Goal: Information Seeking & Learning: Learn about a topic

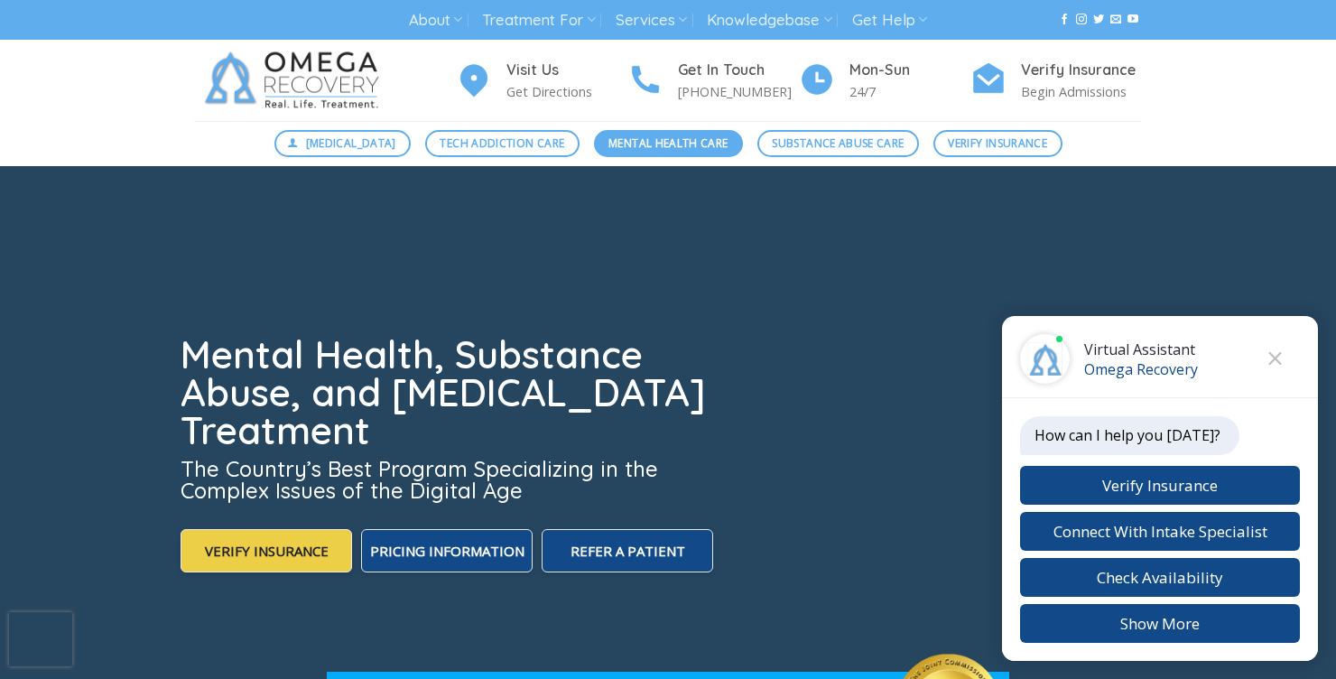
click at [622, 141] on span "Mental Health Care" at bounding box center [667, 143] width 119 height 17
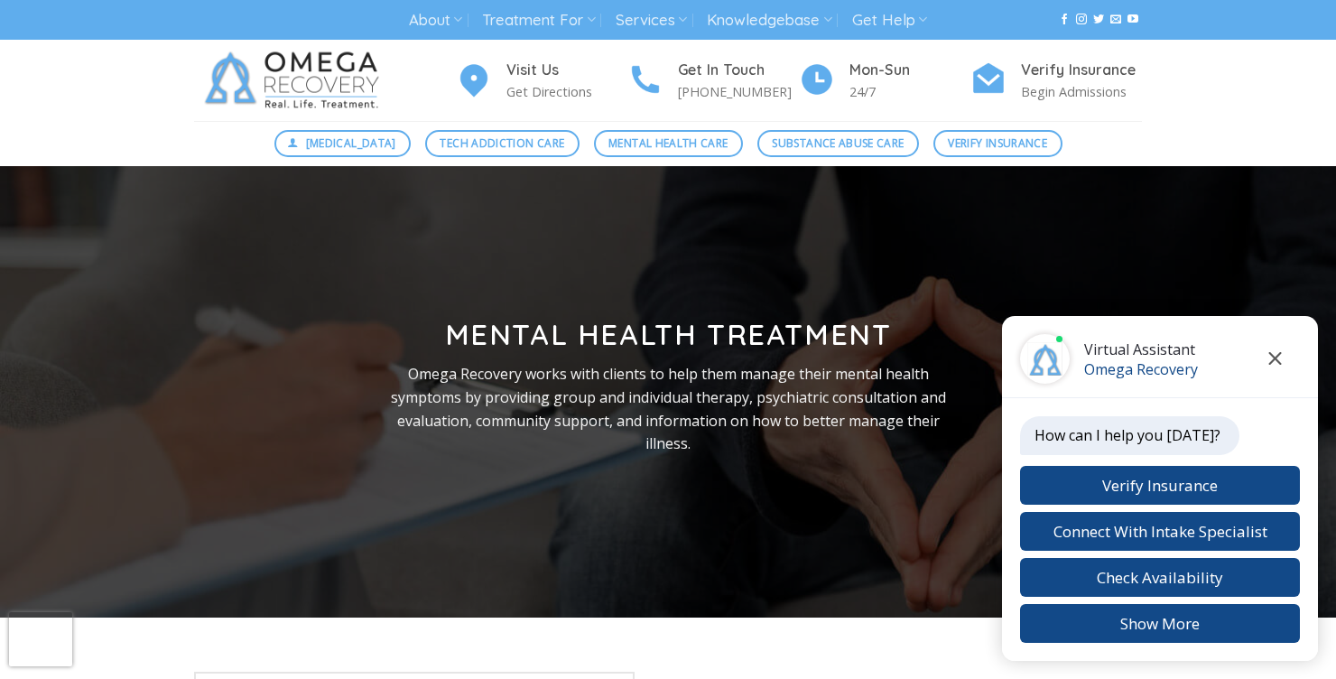
click at [1273, 356] on icon "Close chat" at bounding box center [1275, 358] width 13 height 13
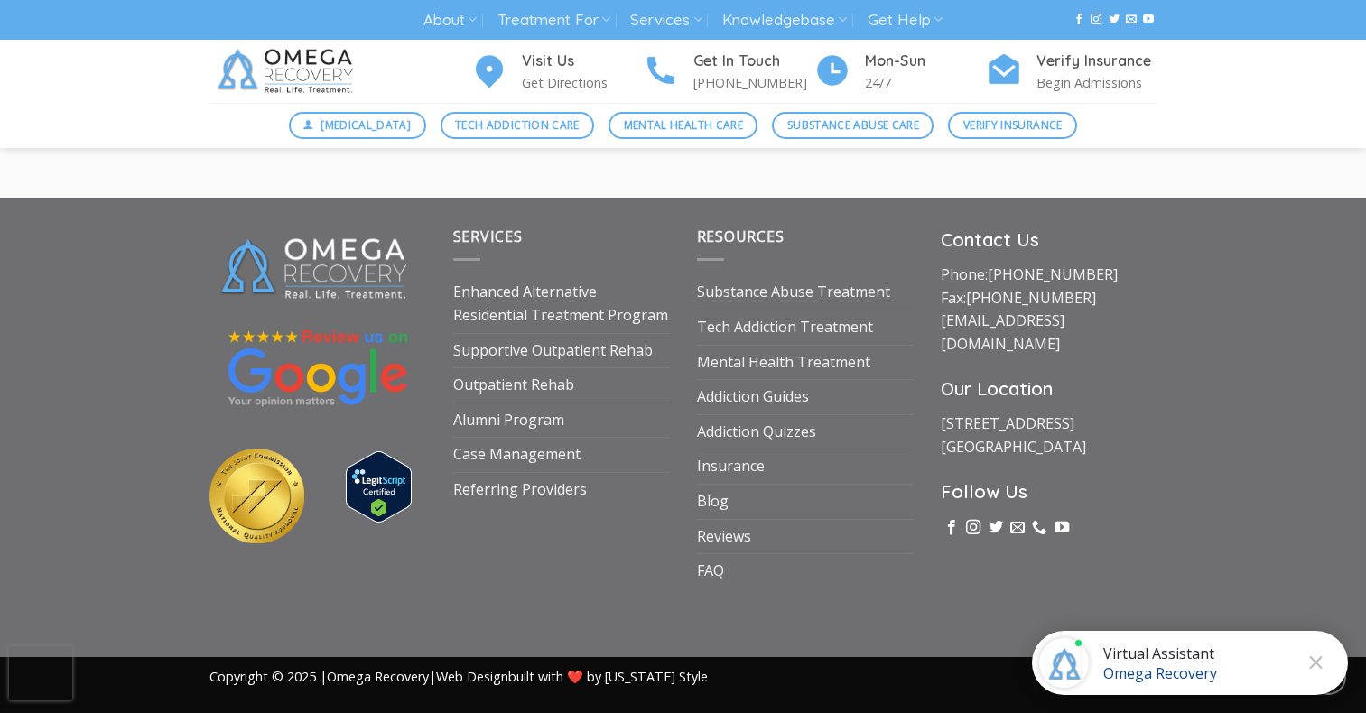
scroll to position [2485, 0]
click at [608, 314] on link "Enhanced Alternative Residential Treatment Program" at bounding box center [561, 302] width 217 height 57
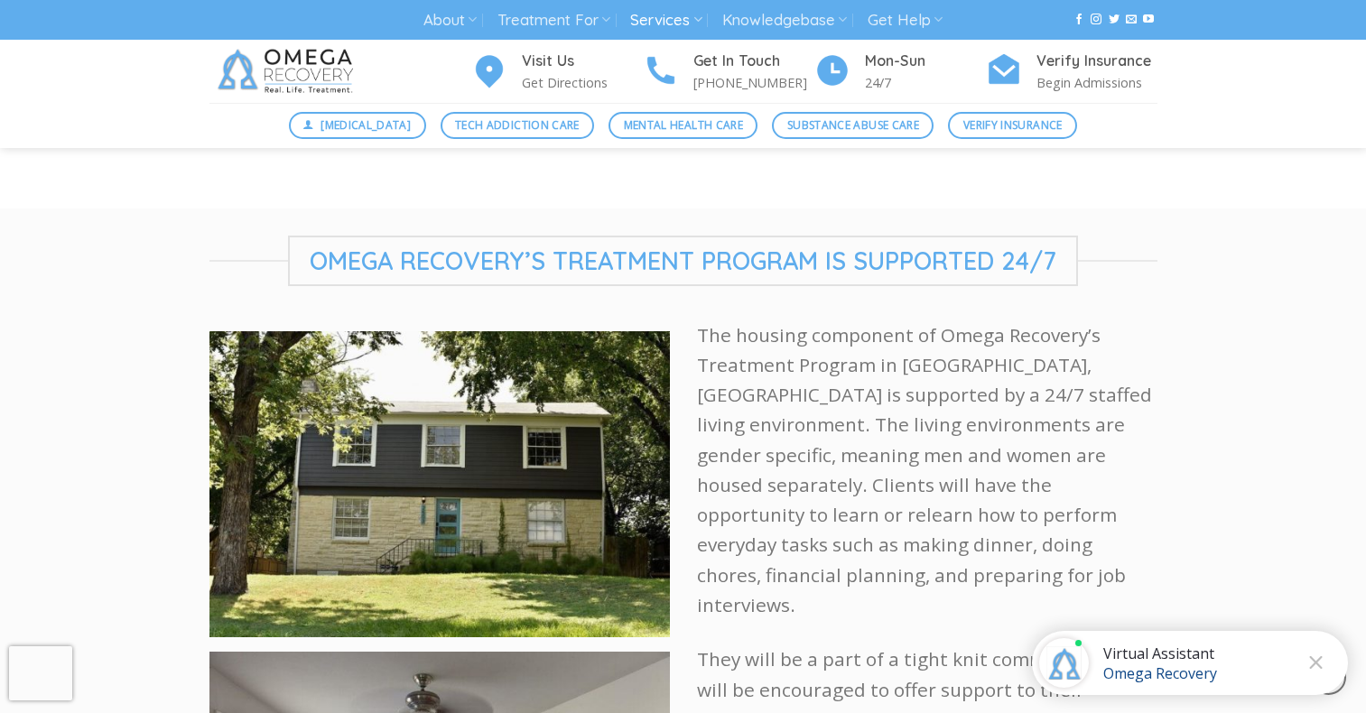
scroll to position [2528, 0]
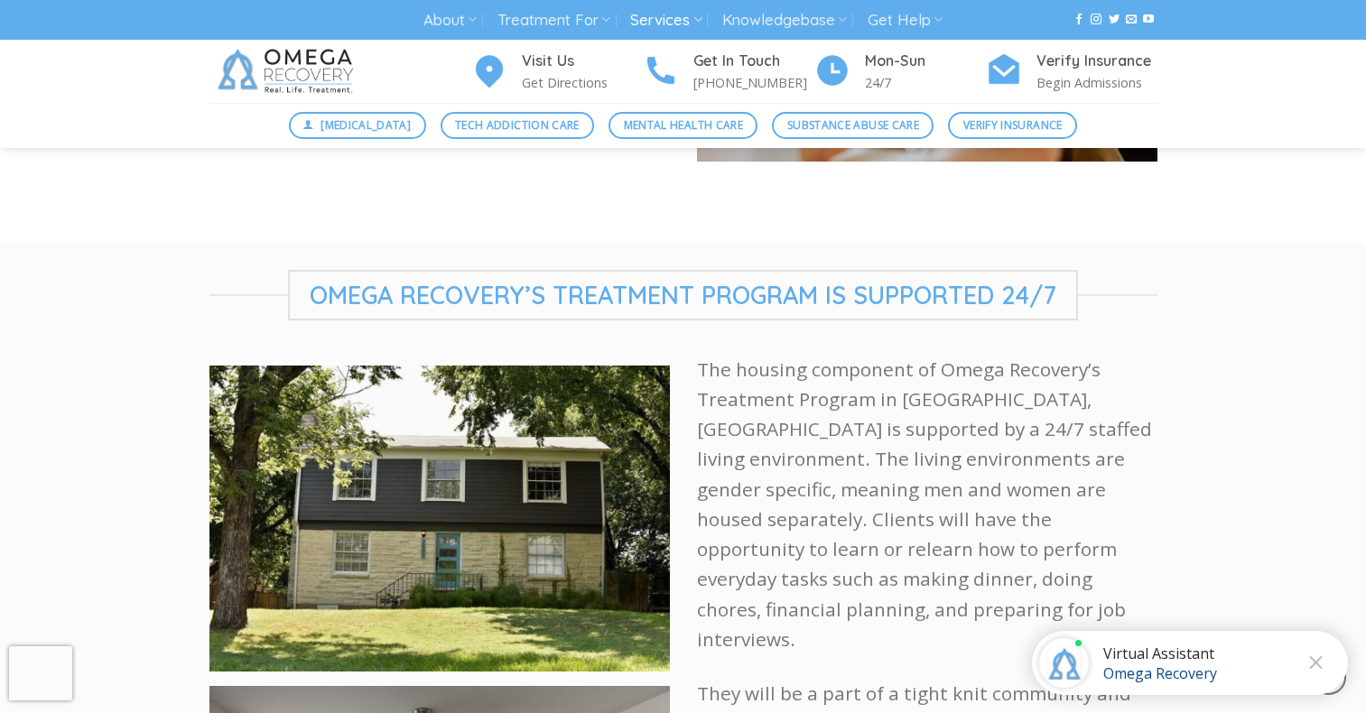
click at [1286, 126] on div "Digital Detox Tech Addiction Care Mental Health Care Substance Abuse Care Verif…" at bounding box center [683, 125] width 1366 height 45
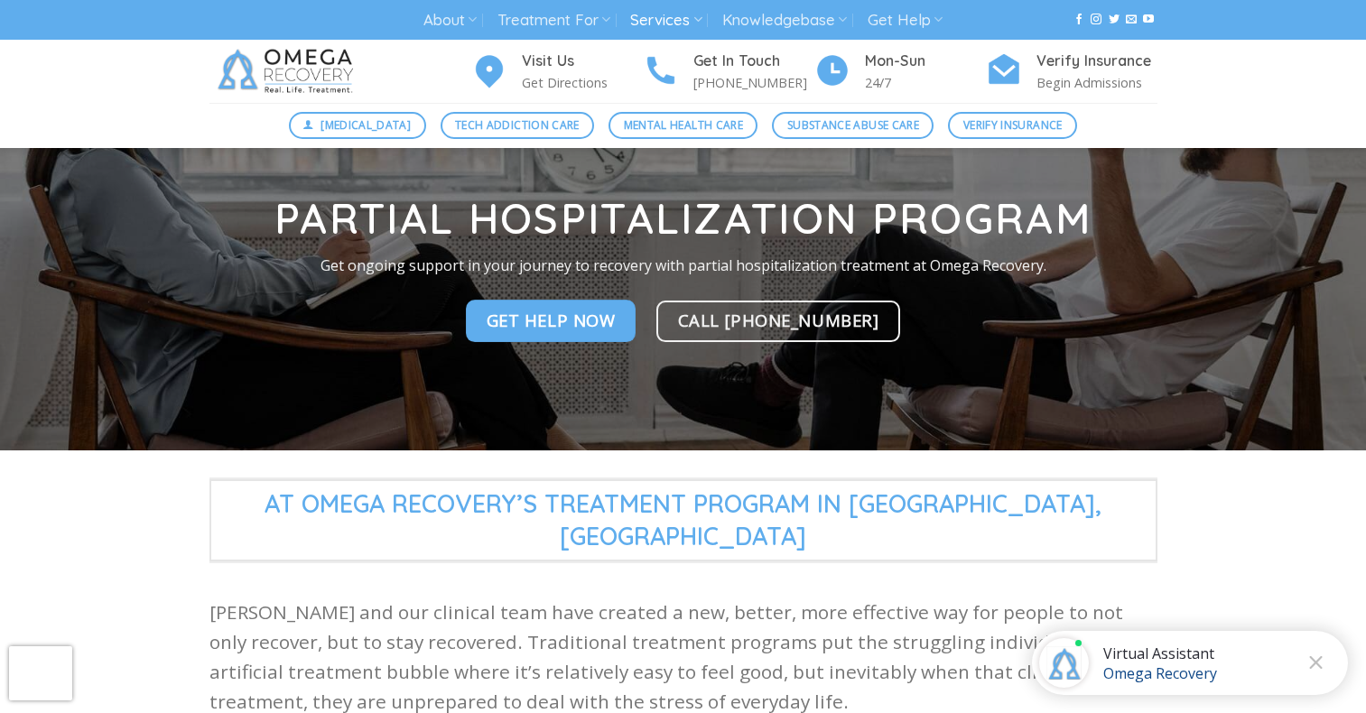
scroll to position [0, 0]
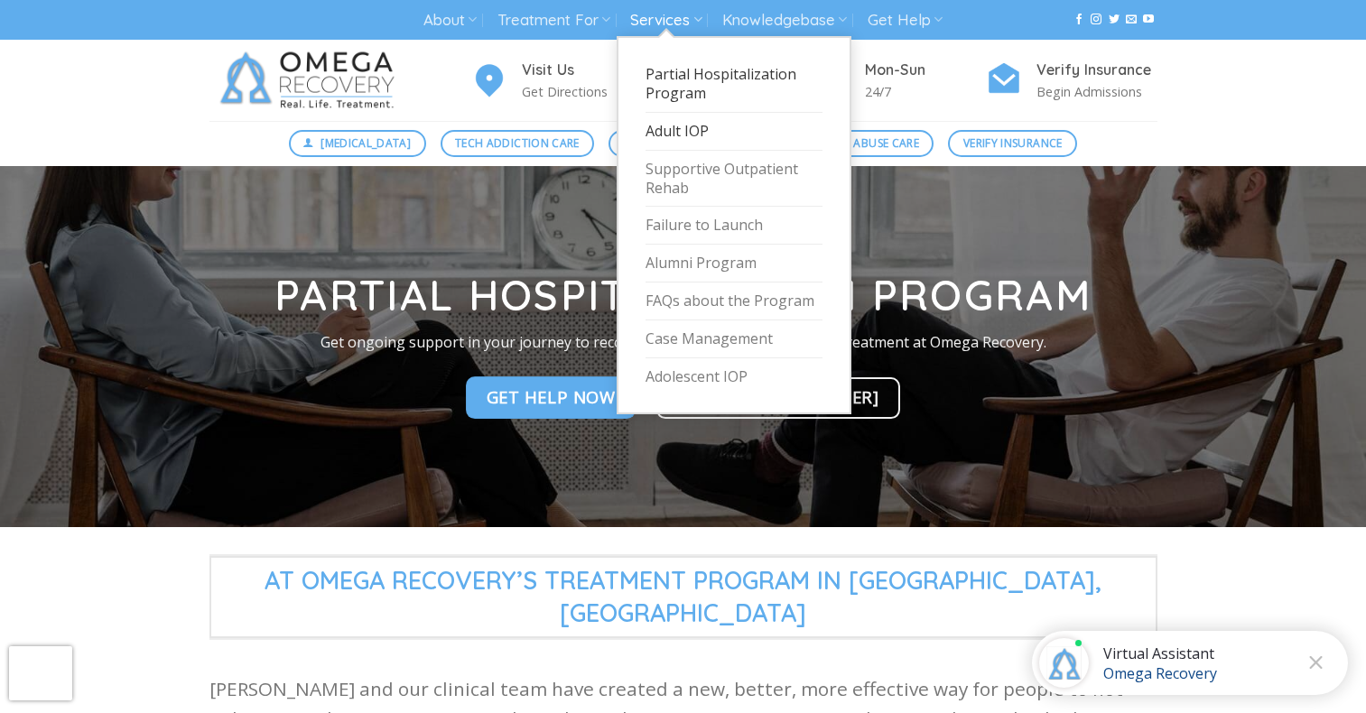
click at [686, 132] on link "Adult IOP" at bounding box center [733, 132] width 177 height 38
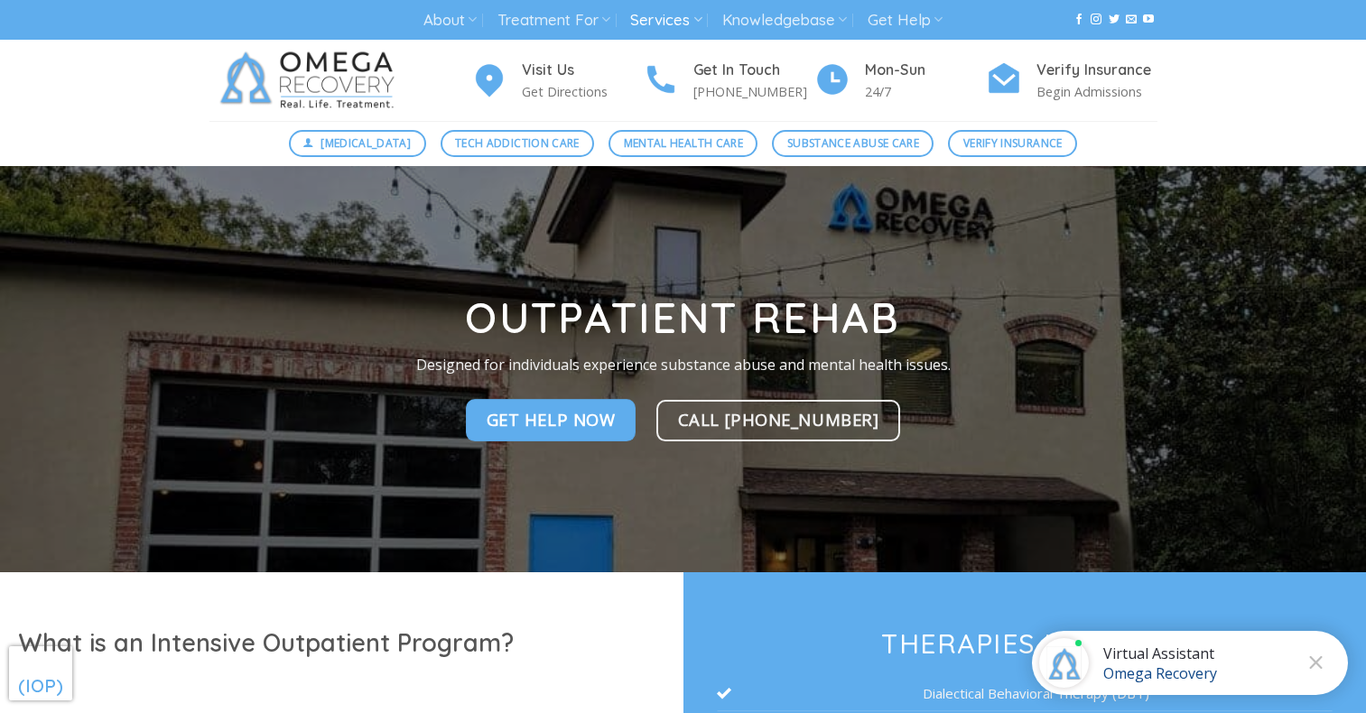
click at [320, 85] on img at bounding box center [310, 80] width 203 height 81
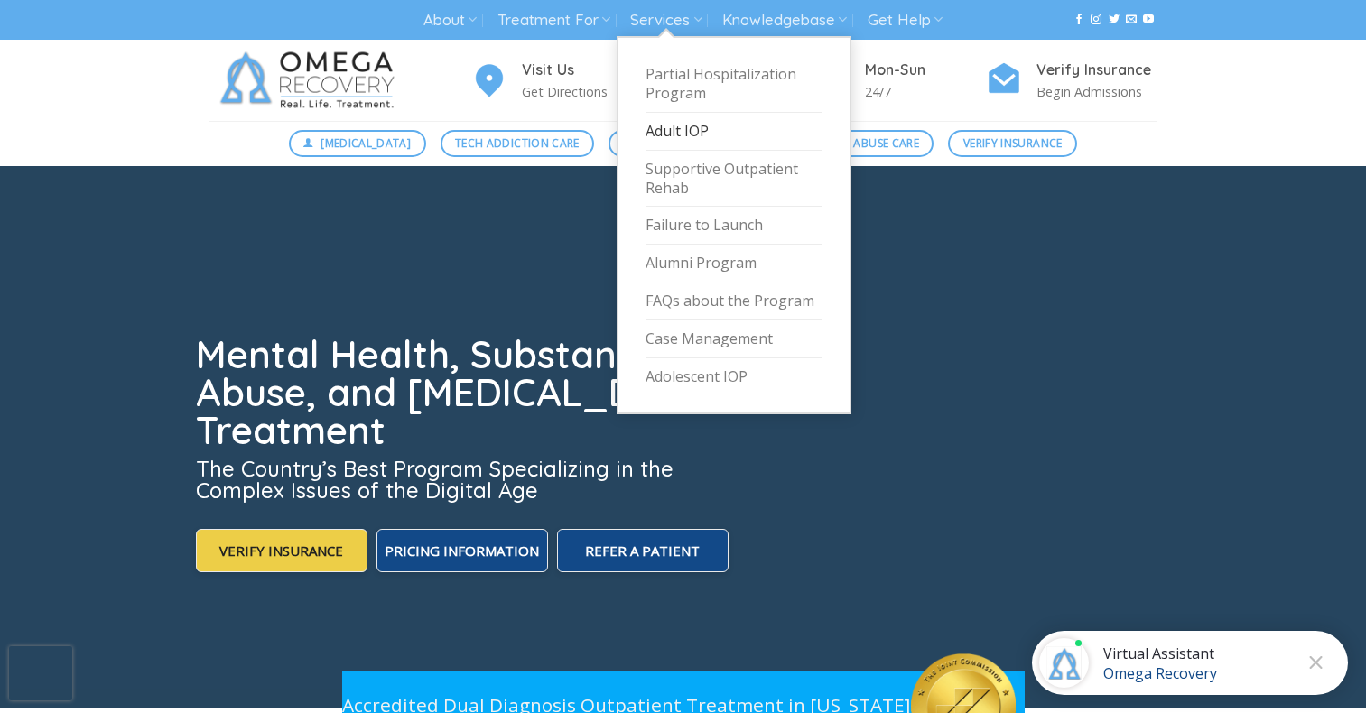
click at [709, 125] on link "Adult IOP" at bounding box center [733, 132] width 177 height 38
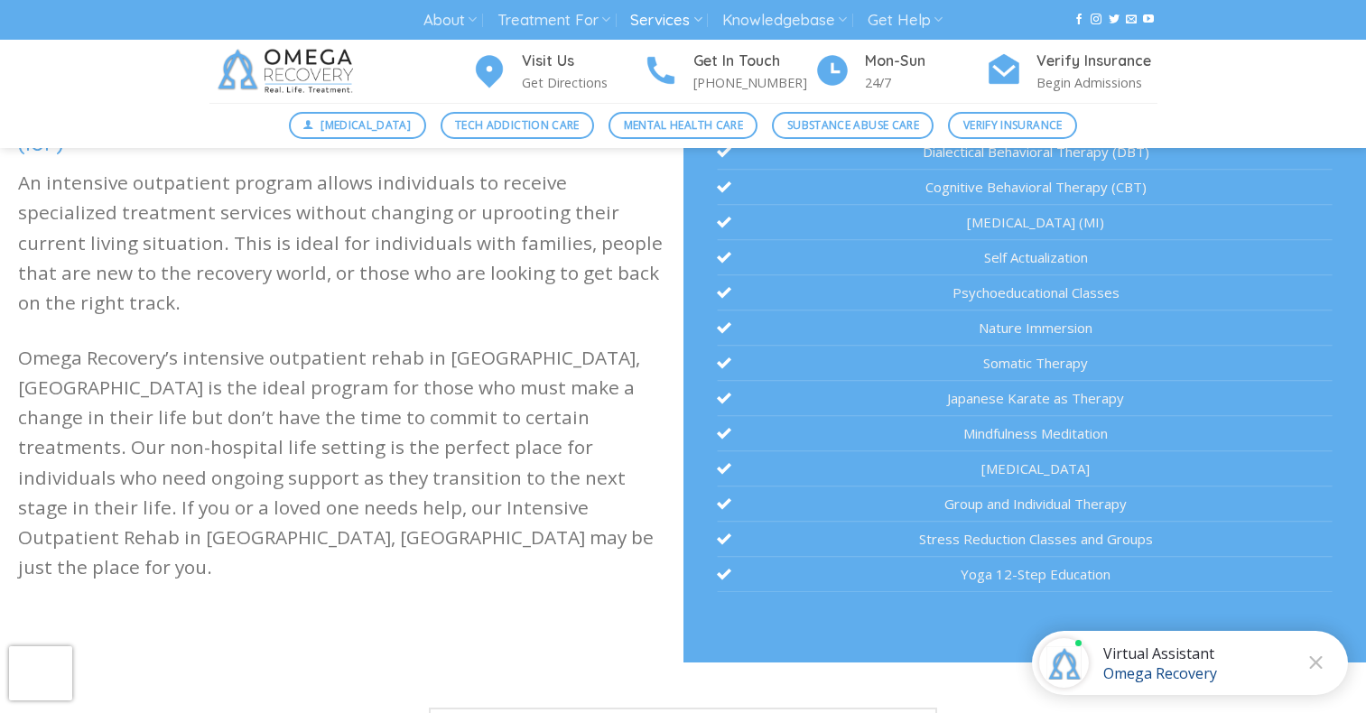
scroll to position [451, 0]
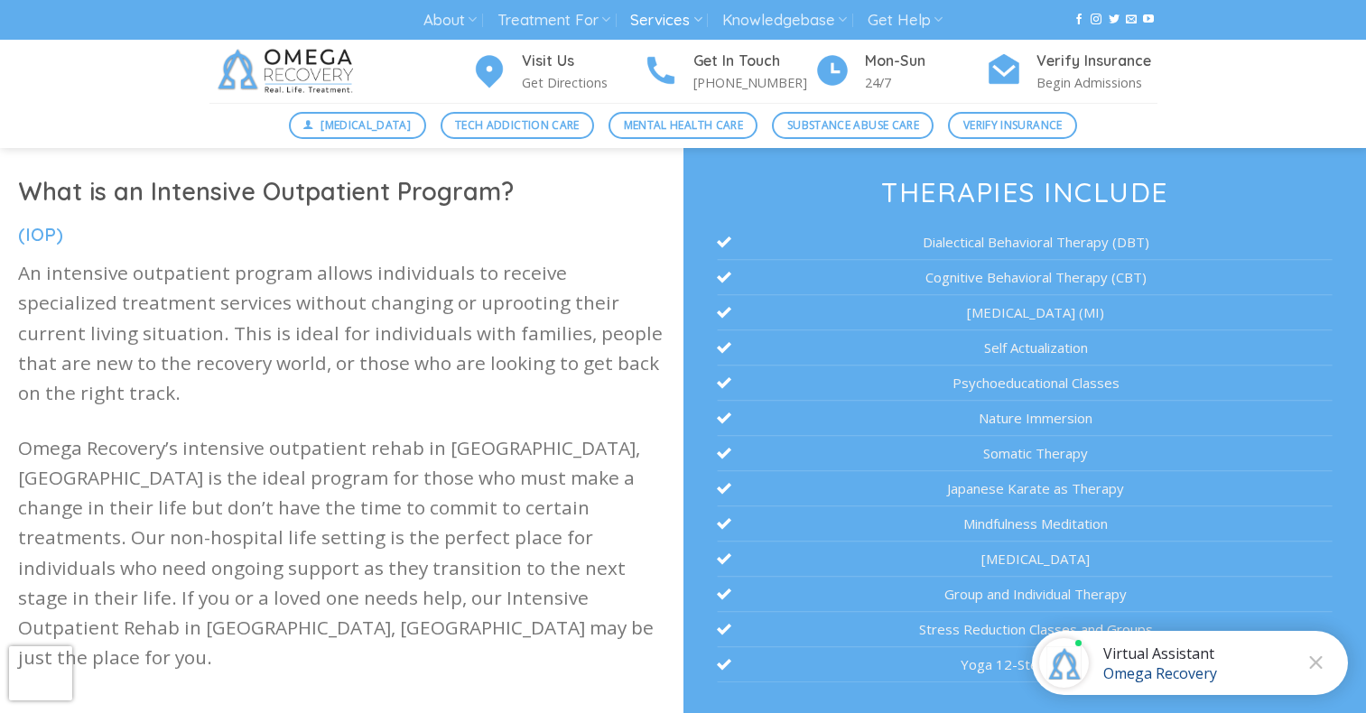
click at [1012, 246] on li "Dialectical Behavioral Therapy (DBT)" at bounding box center [1024, 242] width 615 height 35
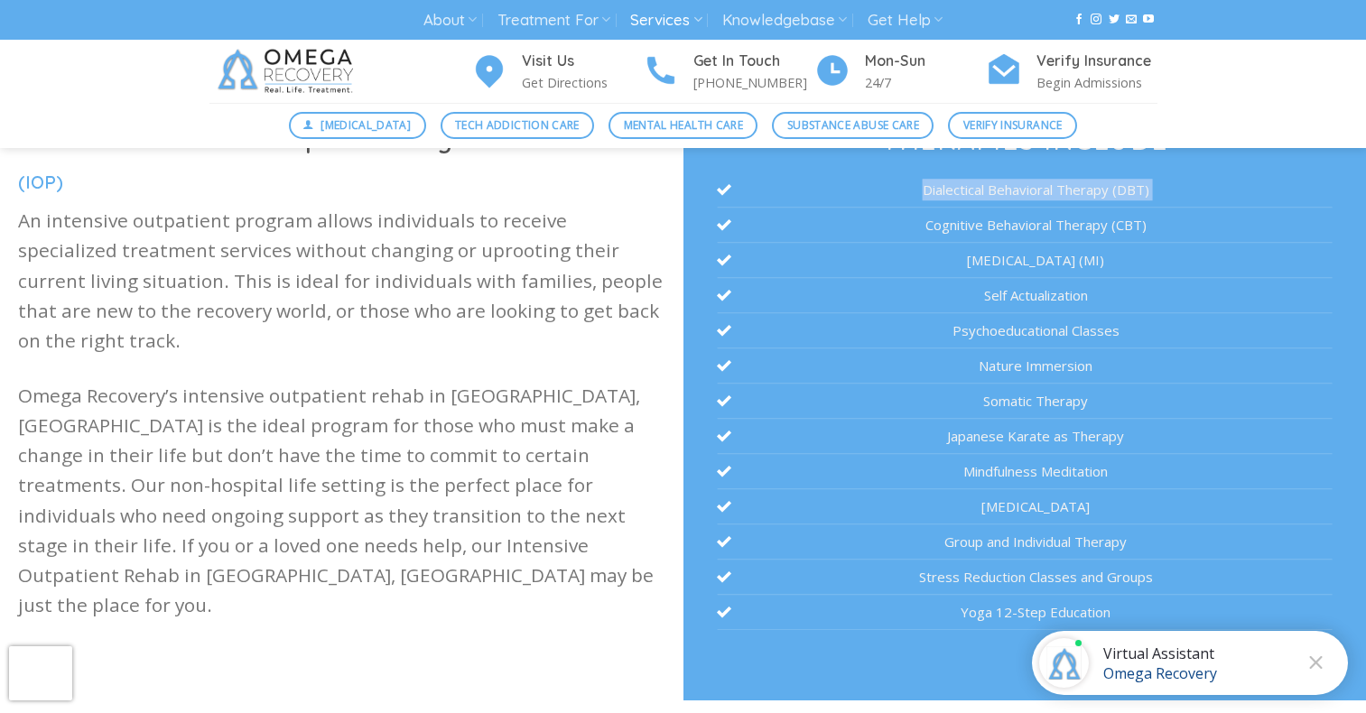
scroll to position [542, 0]
